Goal: Information Seeking & Learning: Learn about a topic

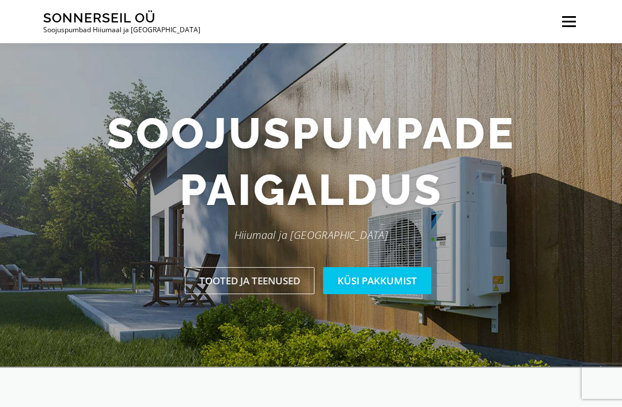
click at [274, 290] on link "Tooted ja teenused" at bounding box center [250, 280] width 130 height 27
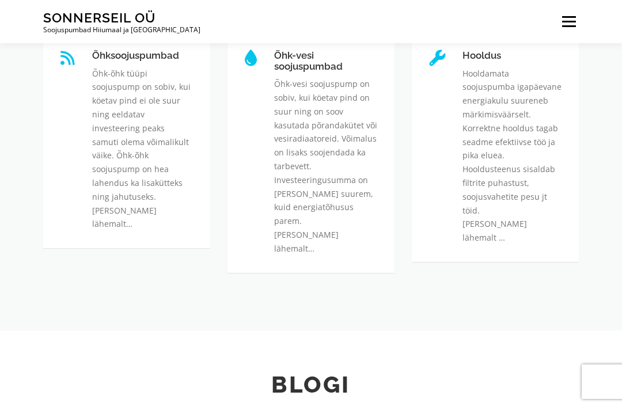
scroll to position [374, 0]
click at [462, 51] on link "Hooldus" at bounding box center [462, 51] width 0 height 0
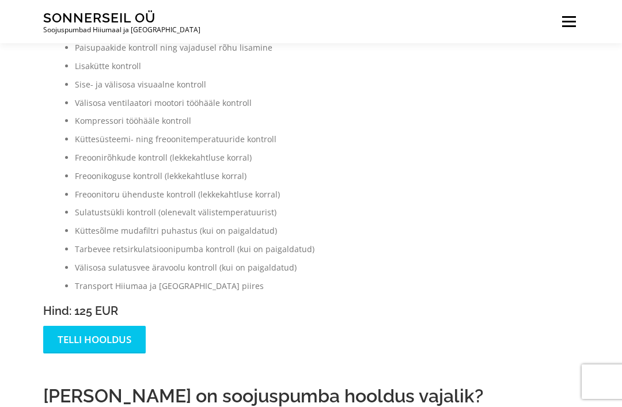
scroll to position [613, 0]
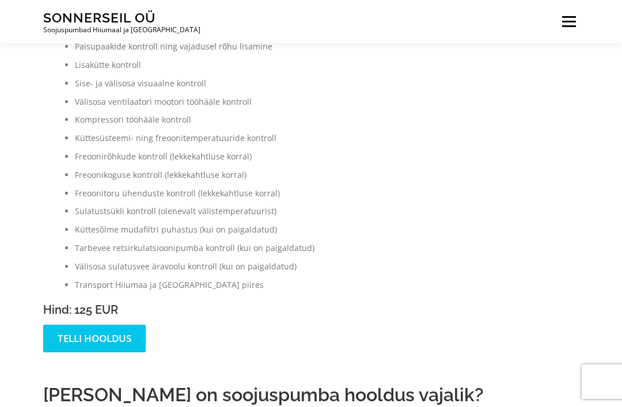
click at [130, 346] on link "Telli hooldus" at bounding box center [94, 338] width 103 height 27
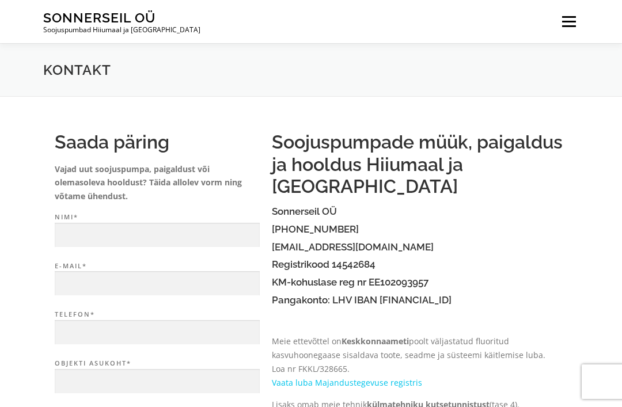
click at [575, 21] on span at bounding box center [569, 22] width 14 height 2
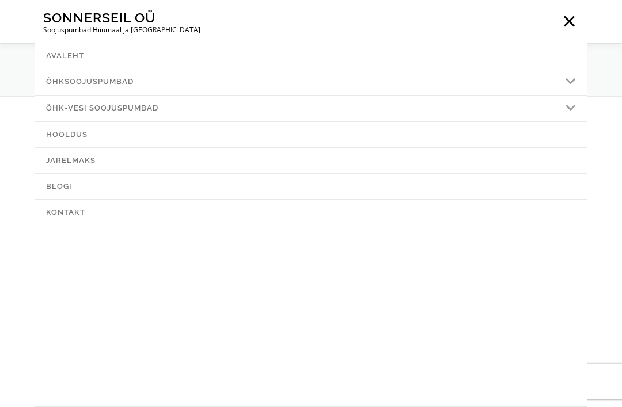
click at [570, 108] on icon at bounding box center [570, 108] width 11 height 13
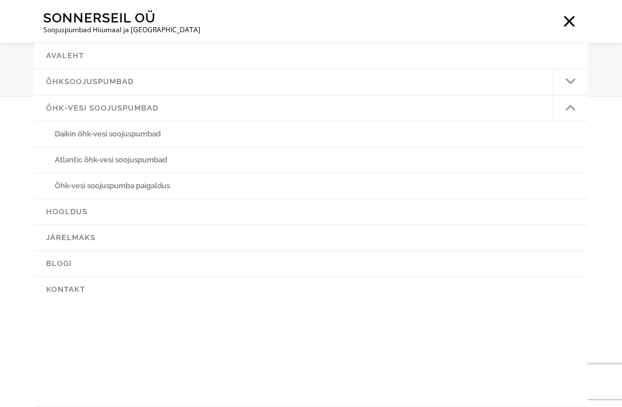
click at [154, 162] on link "Atlantic õhk-vesi soojuspumbad" at bounding box center [311, 159] width 553 height 25
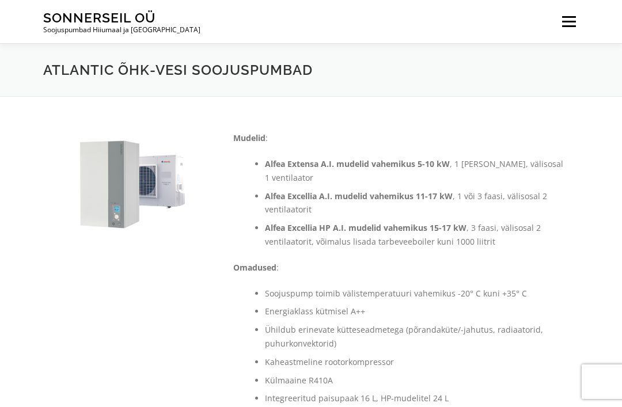
click at [569, 23] on link "Menu" at bounding box center [569, 21] width 20 height 43
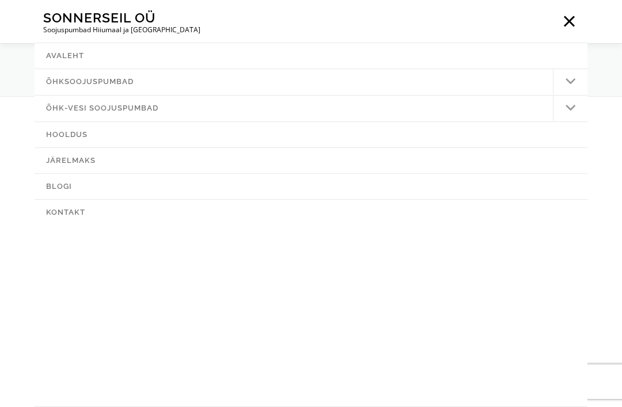
click at [532, 135] on link "Hooldus" at bounding box center [311, 134] width 553 height 25
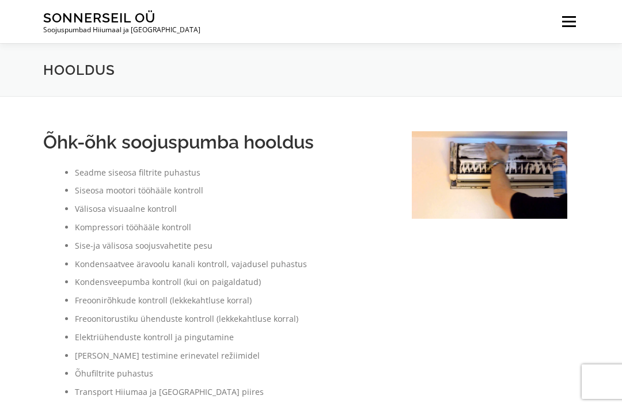
click at [571, 22] on span at bounding box center [569, 22] width 14 height 2
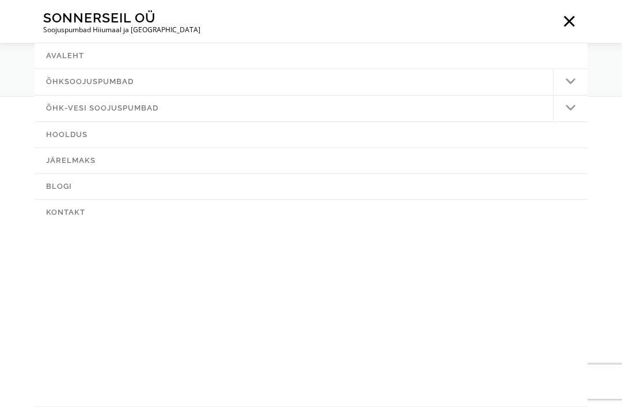
click at [331, 211] on link "Kontakt" at bounding box center [311, 212] width 553 height 25
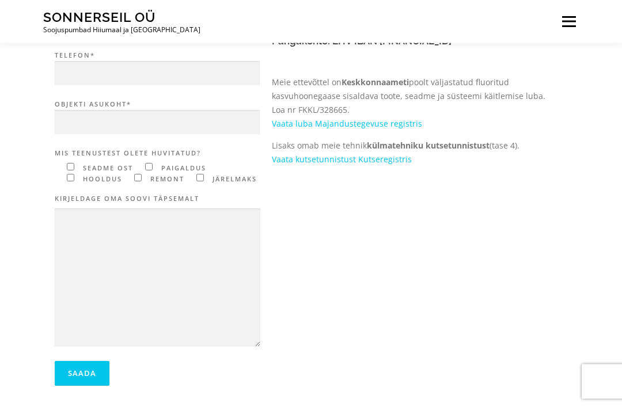
scroll to position [249, 0]
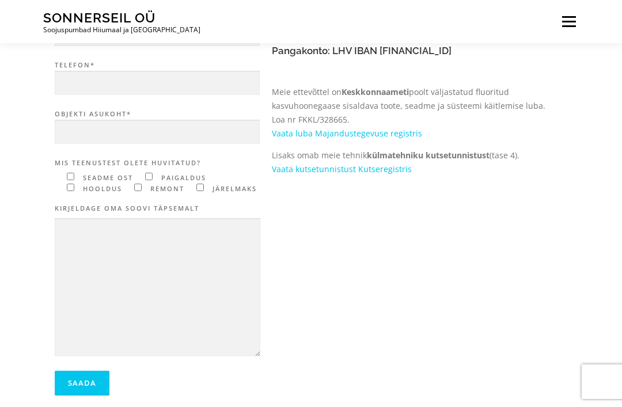
click at [376, 128] on link "Vaata luba Majandustegevuse registris" at bounding box center [347, 133] width 150 height 11
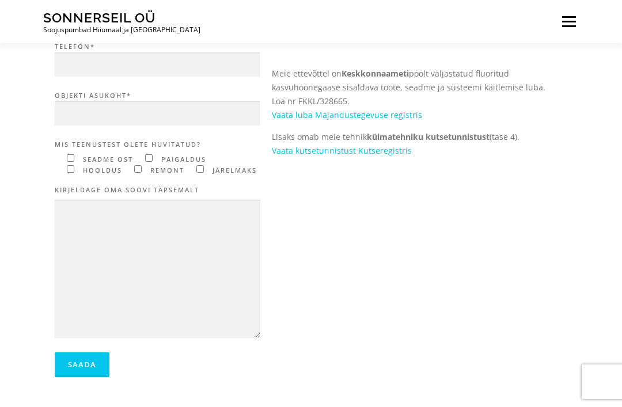
click at [392, 145] on link "Vaata kutsetunnistust Kutseregistris" at bounding box center [342, 150] width 140 height 11
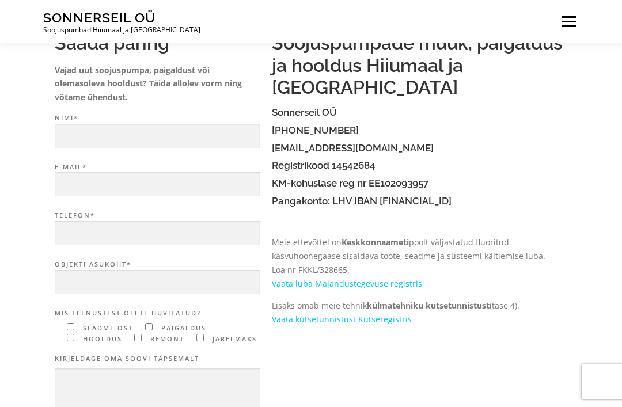
scroll to position [98, 0]
